Goal: Task Accomplishment & Management: Manage account settings

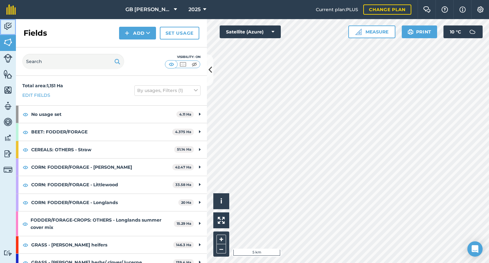
click at [12, 27] on img at bounding box center [8, 27] width 9 height 10
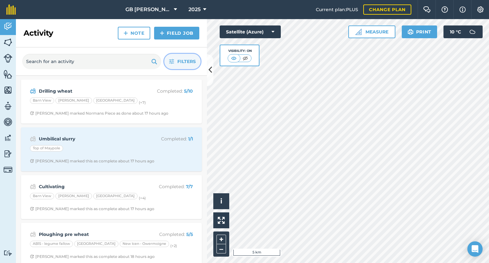
click at [175, 65] on button "Filters" at bounding box center [182, 61] width 36 height 15
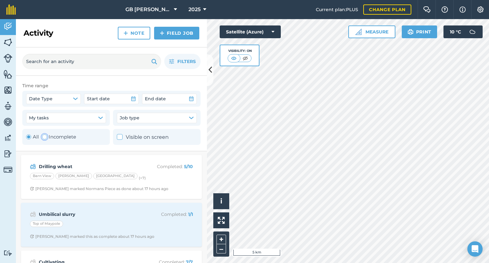
click at [61, 137] on label "Incomplete" at bounding box center [59, 137] width 34 height 8
radio input "false"
radio input "true"
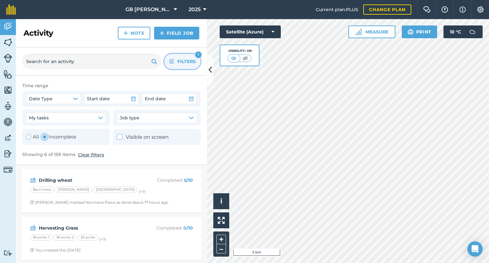
click at [178, 65] on button "Filters 1" at bounding box center [182, 61] width 36 height 15
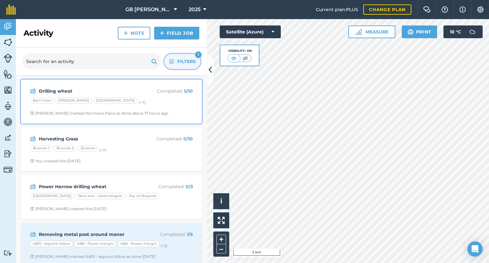
click at [154, 118] on div "Drilling wheat Completed : 5 / 10 Barn View [PERSON_NAME][GEOGRAPHIC_DATA] (+ 7…" at bounding box center [111, 101] width 173 height 36
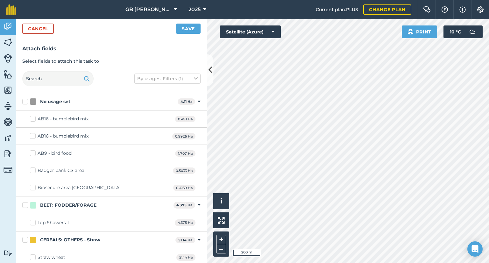
checkbox input "false"
click at [196, 32] on button "Save" at bounding box center [188, 29] width 25 height 10
checkbox input "true"
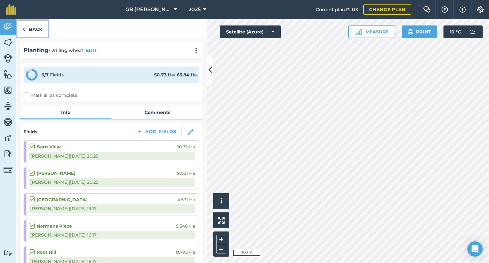
click at [29, 25] on link "Back" at bounding box center [32, 28] width 33 height 19
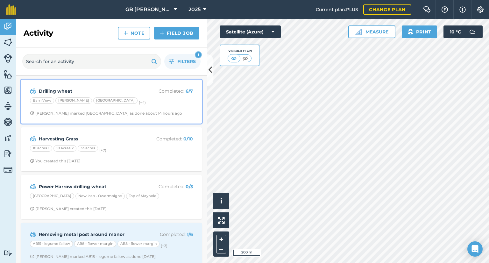
click at [157, 109] on div "Drilling wheat Completed : 6 / 7 Barn View [PERSON_NAME][GEOGRAPHIC_DATA] (+ 4 …" at bounding box center [111, 101] width 173 height 36
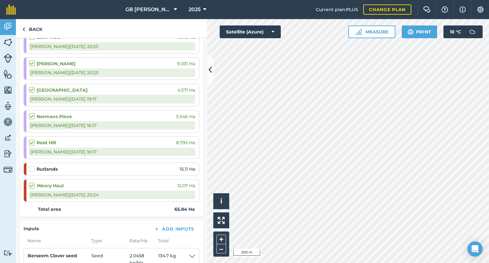
scroll to position [96, 0]
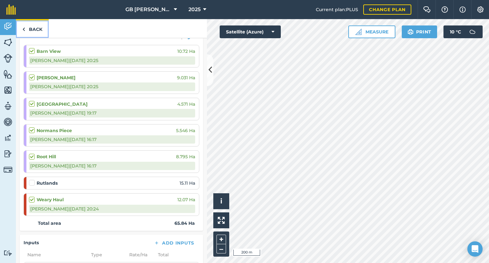
click at [33, 30] on link "Back" at bounding box center [32, 28] width 33 height 19
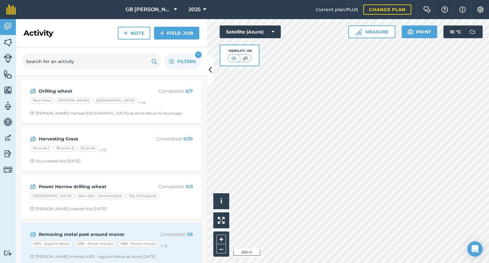
scroll to position [32, 0]
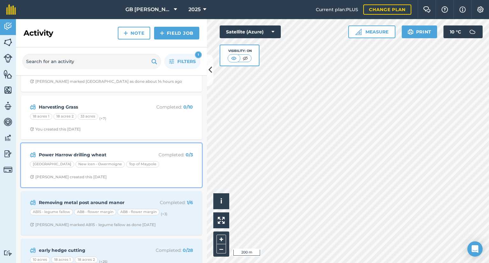
click at [160, 176] on span "[PERSON_NAME] created this [DATE]" at bounding box center [111, 176] width 163 height 5
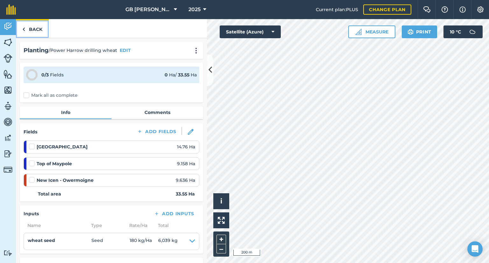
click at [32, 27] on link "Back" at bounding box center [32, 28] width 33 height 19
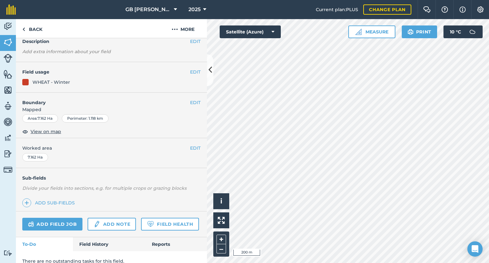
scroll to position [53, 0]
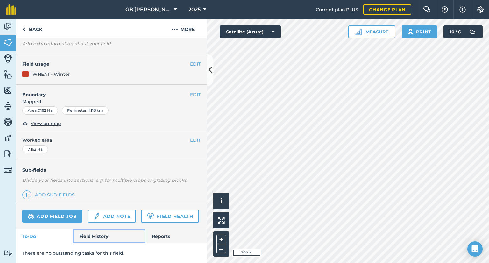
click at [101, 234] on link "Field History" at bounding box center [109, 236] width 72 height 14
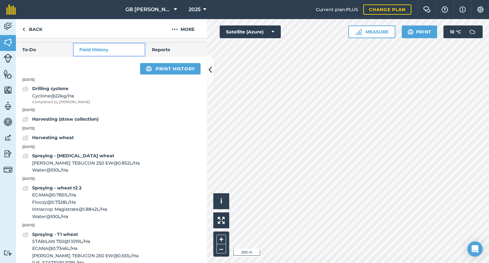
scroll to position [245, 0]
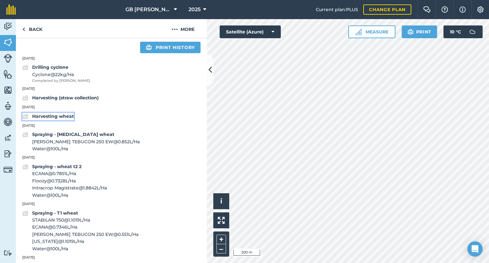
click at [66, 119] on strong "Harvesting wheat" at bounding box center [53, 116] width 42 height 6
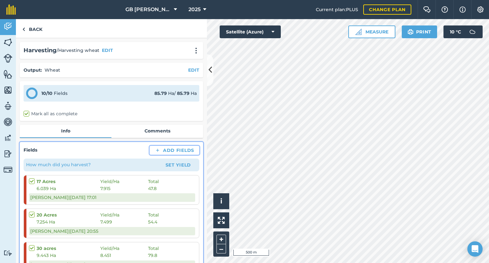
click at [163, 151] on button "Add Fields" at bounding box center [175, 150] width 50 height 9
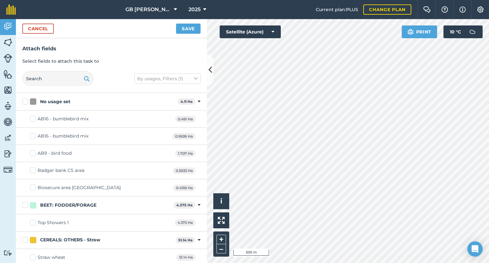
checkbox input "true"
click at [196, 30] on button "Save" at bounding box center [188, 29] width 25 height 10
checkbox input "false"
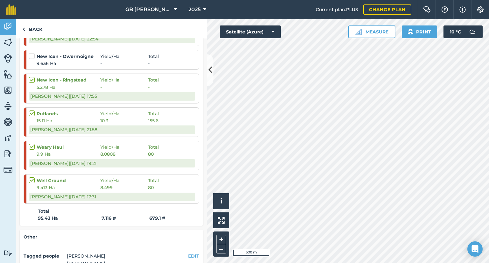
scroll to position [350, 0]
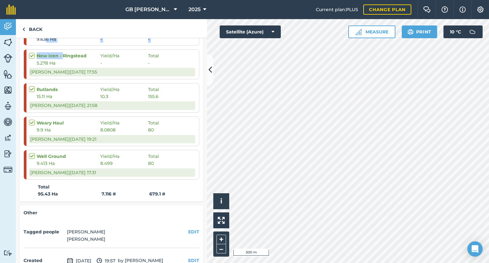
click at [62, 52] on ol "17 Acres Yield / Ha Total 6.039 Ha 7.915 47.8 [PERSON_NAME] | [DATE] 17:01 20 A…" at bounding box center [112, 2] width 176 height 355
click at [33, 28] on link "Back" at bounding box center [32, 28] width 33 height 19
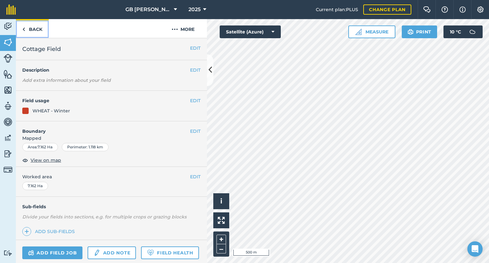
click at [34, 29] on link "Back" at bounding box center [32, 28] width 33 height 19
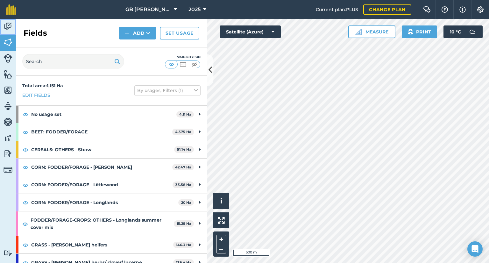
click at [10, 25] on img at bounding box center [8, 27] width 9 height 10
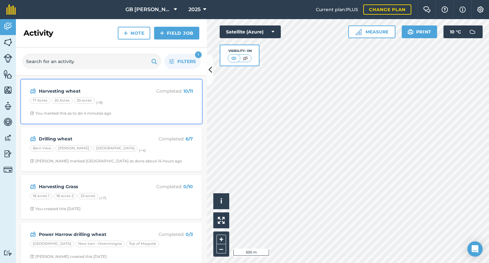
click at [117, 104] on div "17 Acres 20 Acres 30 acres (+ 8 )" at bounding box center [111, 101] width 163 height 8
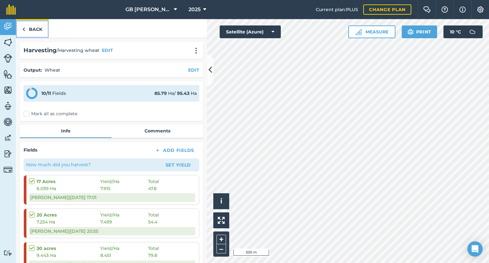
click at [31, 27] on link "Back" at bounding box center [32, 28] width 33 height 19
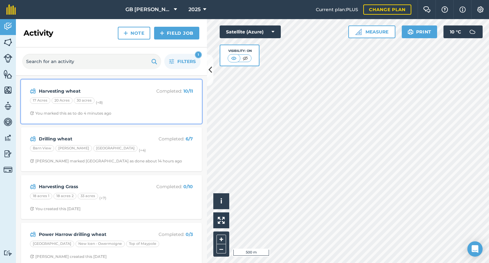
click at [152, 111] on span "You marked this as to do 4 minutes ago" at bounding box center [111, 113] width 163 height 5
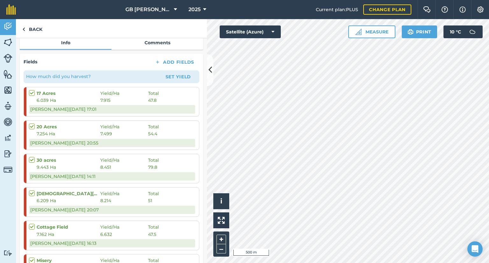
scroll to position [191, 0]
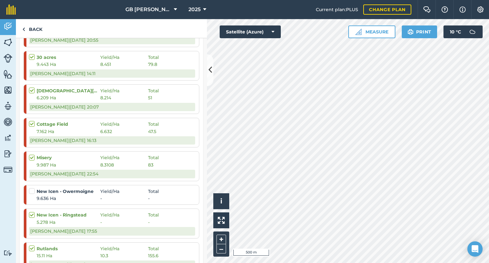
click at [32, 188] on label at bounding box center [33, 188] width 8 height 0
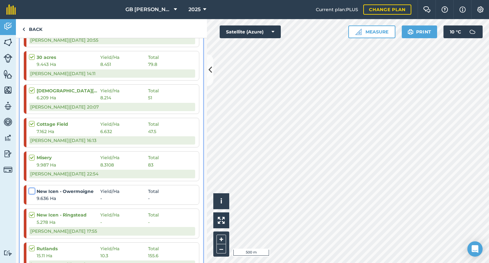
click at [32, 190] on input "checkbox" at bounding box center [31, 190] width 4 height 4
checkbox input "false"
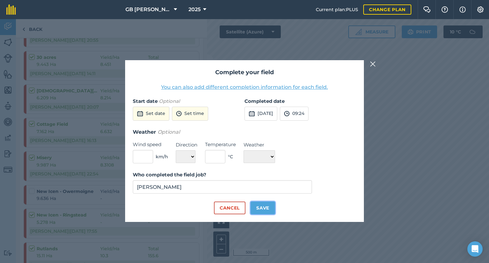
click at [271, 208] on button "Save" at bounding box center [263, 208] width 25 height 13
checkbox input "true"
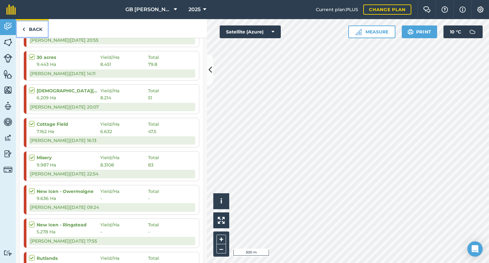
click at [28, 26] on link "Back" at bounding box center [32, 28] width 33 height 19
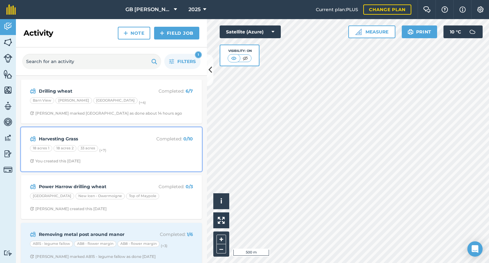
click at [131, 159] on span "You created this [DATE]" at bounding box center [111, 161] width 163 height 5
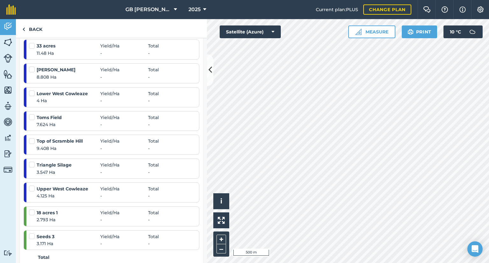
scroll to position [127, 0]
